Goal: Contribute content: Contribute content

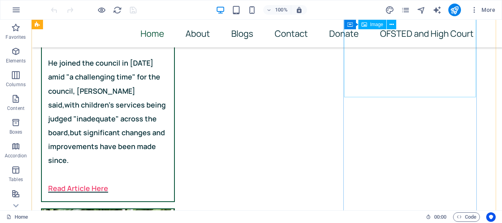
scroll to position [658, 0]
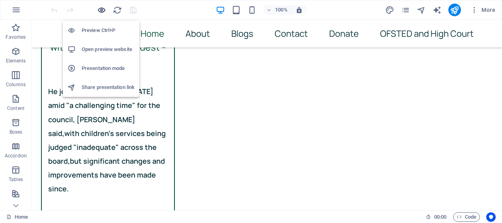
click at [98, 13] on icon "button" at bounding box center [101, 10] width 9 height 9
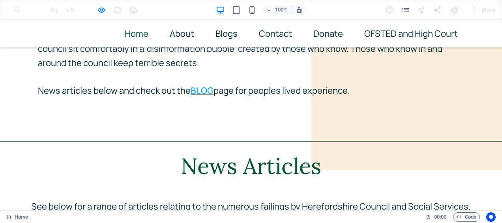
scroll to position [0, 0]
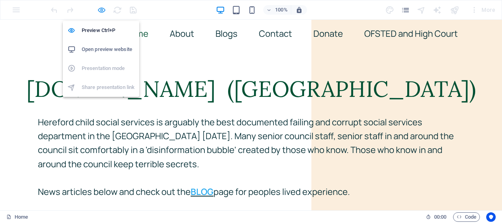
click at [105, 8] on icon "button" at bounding box center [101, 10] width 9 height 9
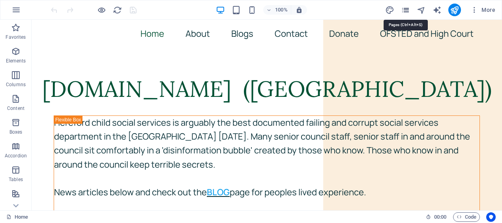
click at [405, 13] on icon "pages" at bounding box center [405, 10] width 9 height 9
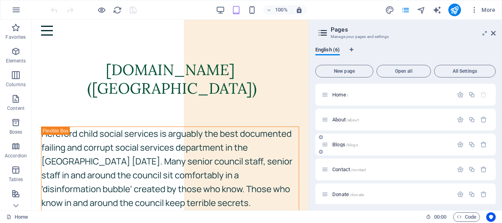
click at [327, 143] on icon at bounding box center [325, 144] width 7 height 7
click at [337, 147] on div "Blogs /blogs" at bounding box center [387, 144] width 131 height 9
click at [338, 146] on span "Blogs /blogs" at bounding box center [345, 144] width 26 height 6
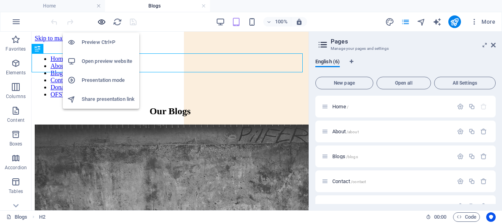
click at [98, 25] on icon "button" at bounding box center [101, 21] width 9 height 9
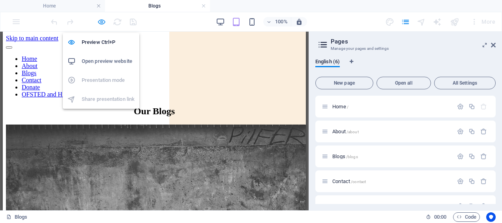
click at [103, 22] on icon "button" at bounding box center [101, 21] width 9 height 9
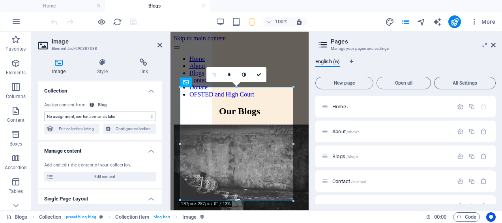
select select "image"
click at [212, 130] on figure at bounding box center [240, 194] width 132 height 140
click at [105, 70] on h4 "Style" at bounding box center [104, 66] width 42 height 17
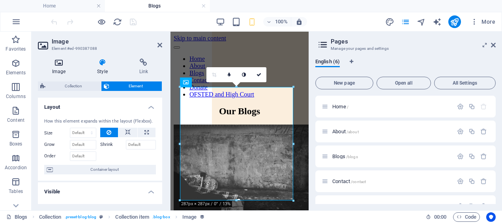
click at [56, 66] on icon at bounding box center [59, 62] width 42 height 8
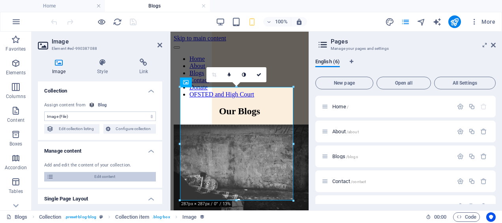
click at [101, 178] on span "Edit content" at bounding box center [104, 176] width 97 height 9
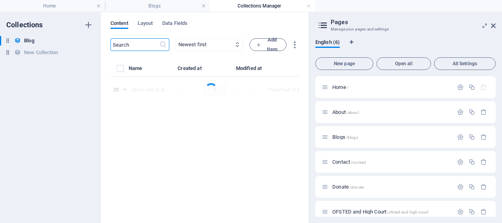
select select "Category 2"
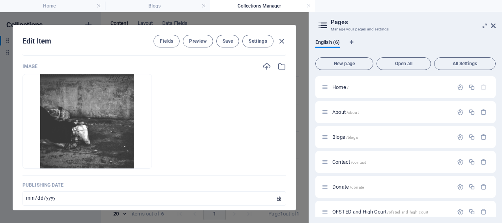
scroll to position [304, 0]
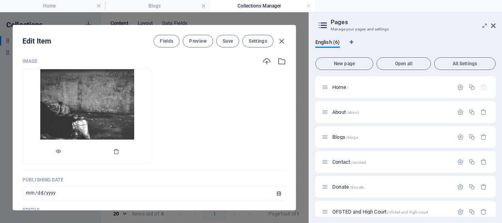
click at [86, 112] on img at bounding box center [87, 116] width 94 height 94
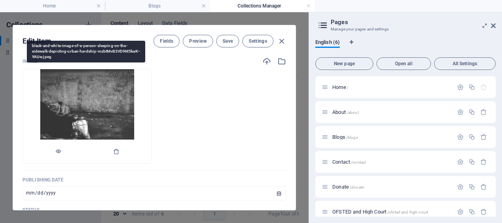
click at [86, 112] on img at bounding box center [87, 116] width 94 height 94
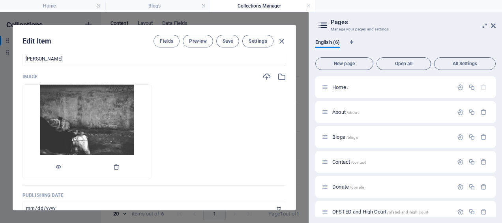
scroll to position [291, 0]
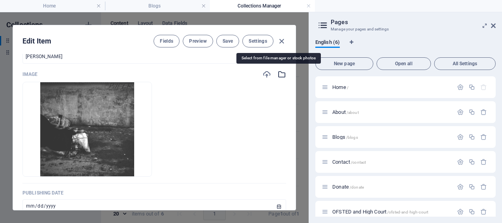
click at [281, 75] on icon "button" at bounding box center [281, 74] width 9 height 9
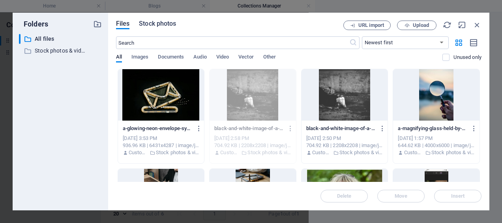
click at [155, 27] on span "Stock photos" at bounding box center [157, 23] width 37 height 9
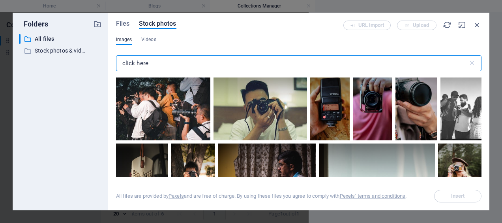
scroll to position [912, 0]
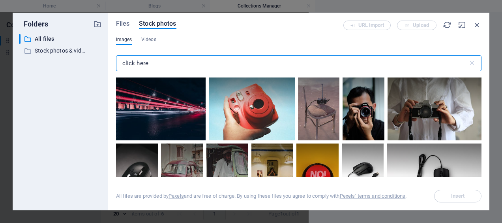
click at [153, 64] on input "click here" at bounding box center [292, 63] width 352 height 16
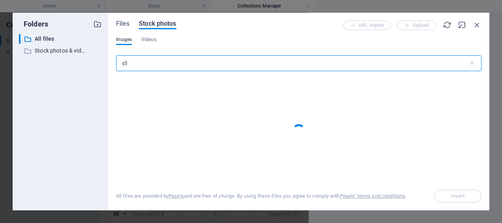
type input "c"
type input "r"
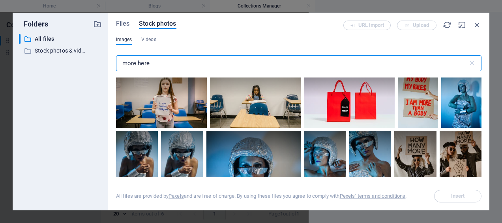
scroll to position [1729, 0]
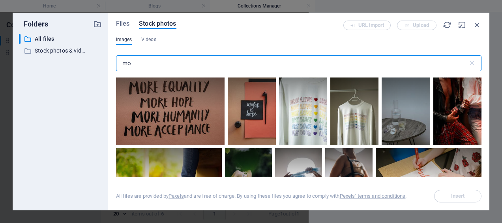
type input "m"
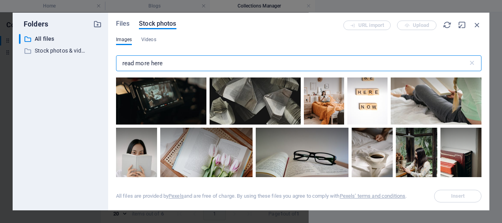
scroll to position [1363, 0]
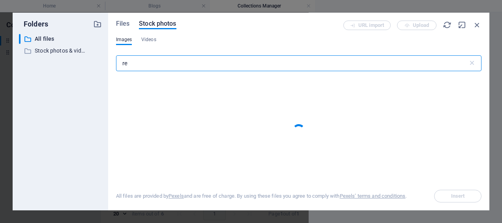
type input "r"
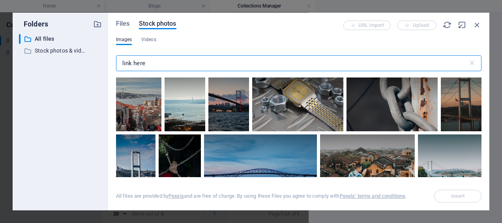
scroll to position [1398, 0]
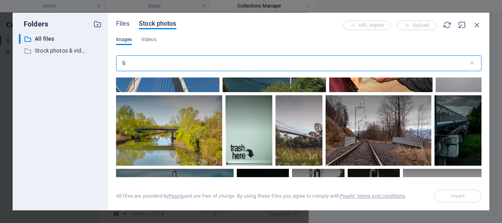
type input "l"
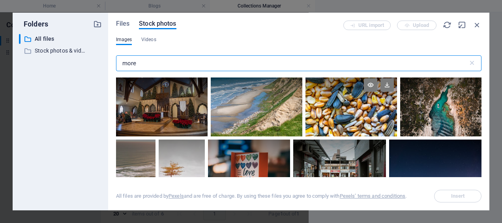
scroll to position [0, 0]
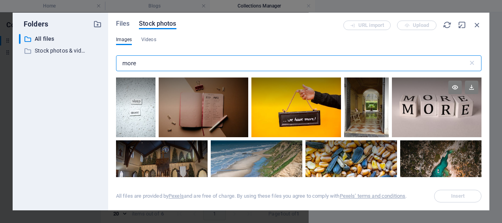
type input "more"
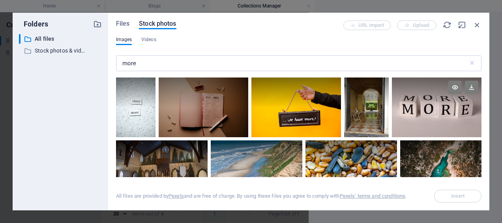
click at [446, 91] on div at bounding box center [437, 92] width 90 height 30
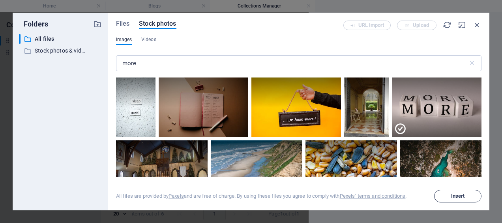
click at [453, 196] on span "Insert" at bounding box center [458, 195] width 14 height 5
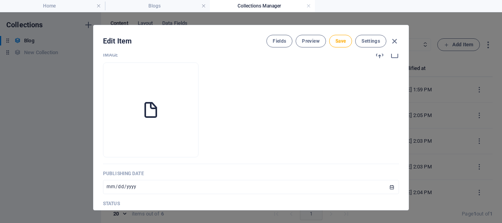
scroll to position [279, 0]
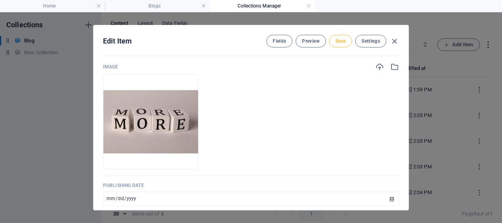
click at [338, 43] on span "Save" at bounding box center [340, 41] width 10 height 6
click at [342, 45] on button "Save" at bounding box center [340, 41] width 23 height 13
click at [393, 39] on icon "button" at bounding box center [394, 41] width 9 height 9
type input "[DATE]"
type input "https-www-herefordshiresafeguardingboards-org-[GEOGRAPHIC_DATA]-wp-content-uplo…"
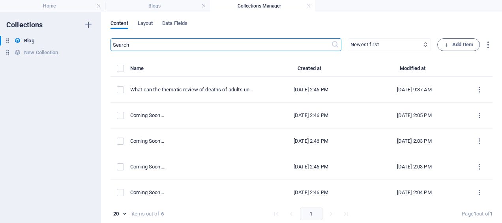
scroll to position [232, 0]
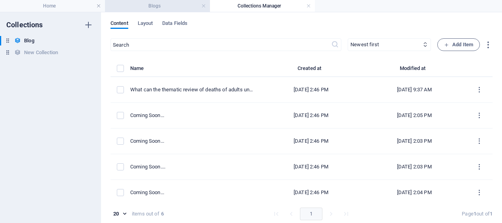
click at [152, 2] on h4 "Blogs" at bounding box center [157, 6] width 105 height 9
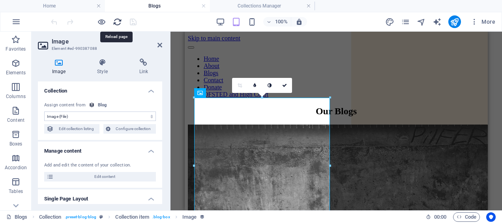
click at [119, 21] on icon "reload" at bounding box center [117, 21] width 9 height 9
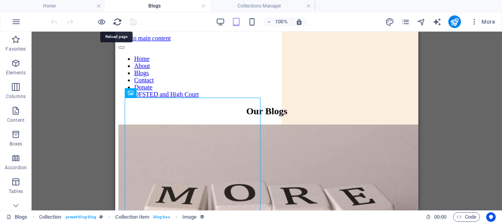
scroll to position [0, 0]
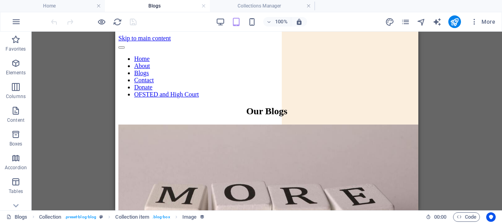
click at [135, 21] on div at bounding box center [93, 21] width 88 height 13
click at [134, 24] on div at bounding box center [93, 21] width 88 height 13
click at [410, 26] on div "More" at bounding box center [441, 21] width 113 height 13
click at [407, 22] on icon "pages" at bounding box center [405, 21] width 9 height 9
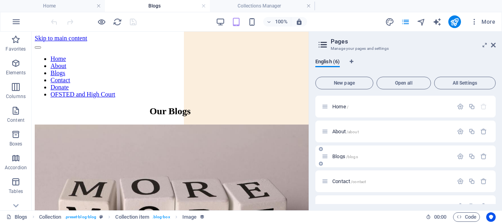
scroll to position [41, 0]
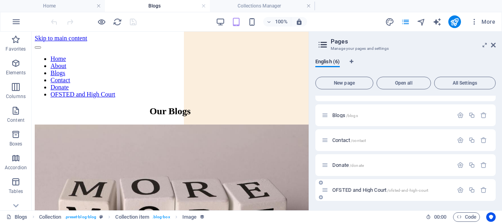
click at [352, 191] on span "OFSTED and High Court /ofsted-and-high-court" at bounding box center [380, 190] width 96 height 6
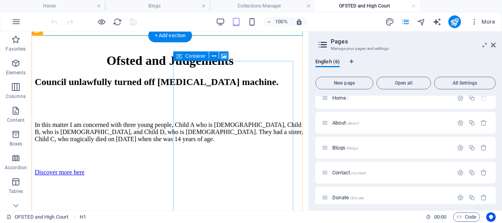
scroll to position [79, 0]
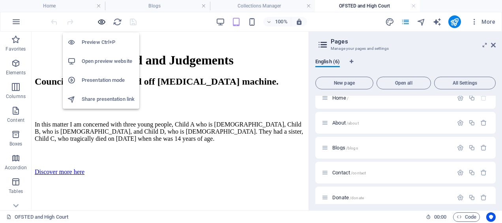
click at [104, 24] on icon "button" at bounding box center [101, 21] width 9 height 9
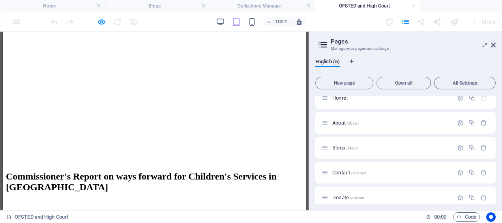
scroll to position [350, 0]
